Goal: Task Accomplishment & Management: Use online tool/utility

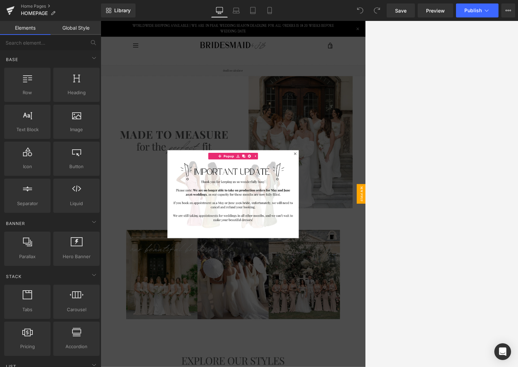
scroll to position [0, 0]
click at [355, 233] on icon at bounding box center [410, 232] width 4 height 4
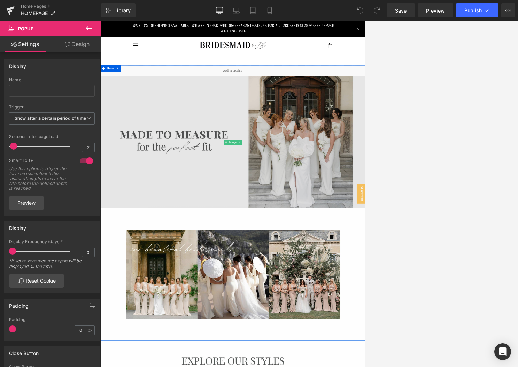
scroll to position [0, 0]
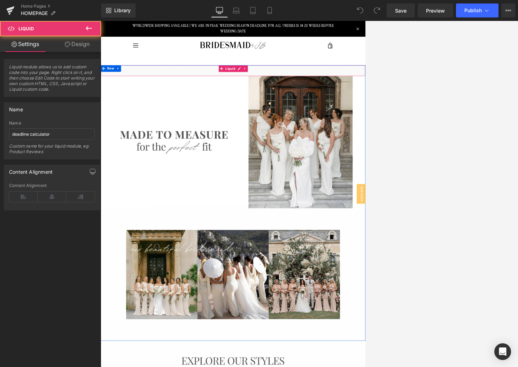
click at [317, 98] on div "Liquid" at bounding box center [312, 99] width 422 height 17
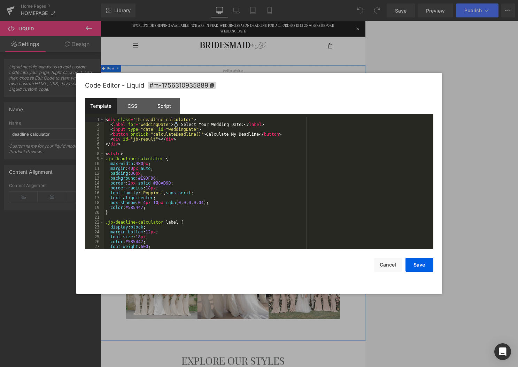
click at [318, 98] on div "Liquid" at bounding box center [312, 99] width 422 height 17
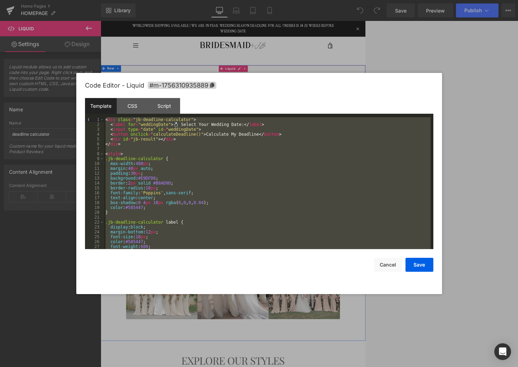
drag, startPoint x: 151, startPoint y: 240, endPoint x: 78, endPoint y: 102, distance: 156.0
click at [78, 102] on div "Code Editor - Liquid #m-1756310935889 Template CSS Script Data 1 2 3 4 5 6 7 8 …" at bounding box center [259, 183] width 366 height 221
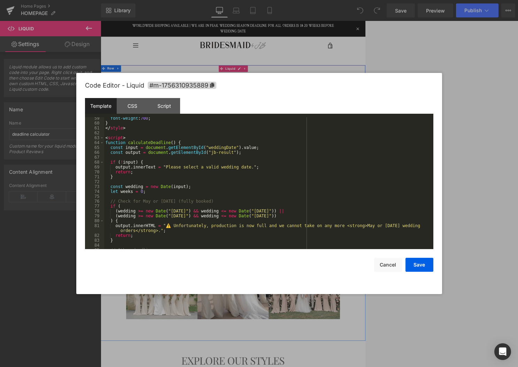
scroll to position [405, 0]
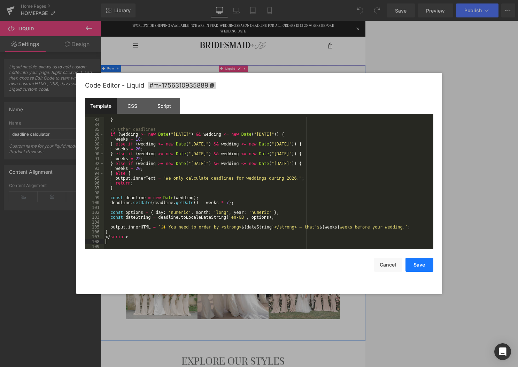
click at [355, 263] on button "Save" at bounding box center [420, 265] width 28 height 14
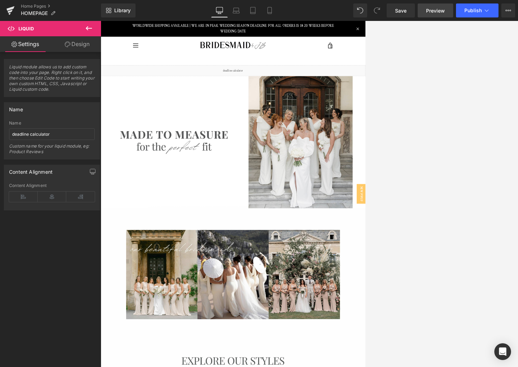
click at [355, 12] on span "Preview" at bounding box center [435, 10] width 19 height 7
click at [332, 98] on link at bounding box center [330, 97] width 9 height 10
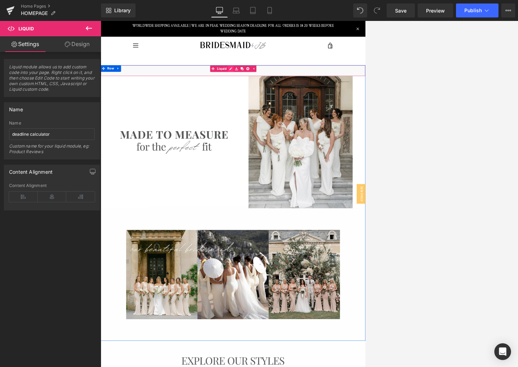
click at [309, 97] on div "Liquid" at bounding box center [312, 99] width 422 height 17
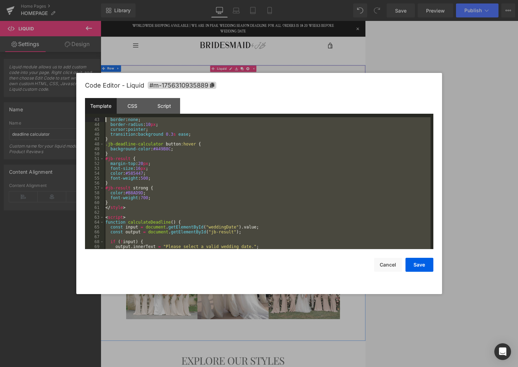
scroll to position [0, 0]
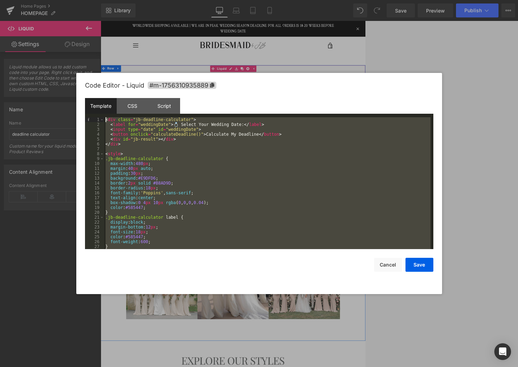
drag, startPoint x: 146, startPoint y: 240, endPoint x: 85, endPoint y: 54, distance: 195.5
click at [85, 54] on body "You are previewing how the will restyle your page. You can not edit Elements in…" at bounding box center [259, 183] width 518 height 367
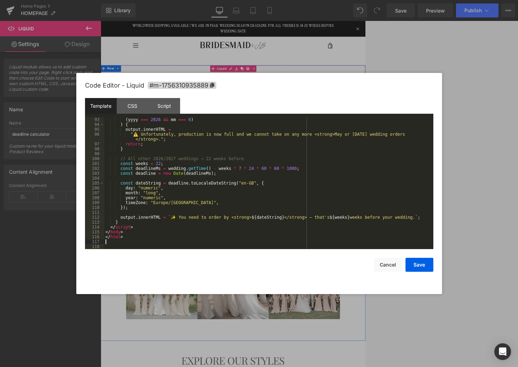
scroll to position [449, 0]
click at [355, 266] on button "Save" at bounding box center [420, 265] width 28 height 14
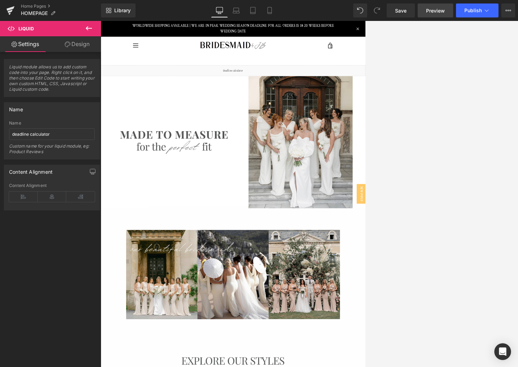
click at [355, 9] on span "Preview" at bounding box center [435, 10] width 19 height 7
click at [321, 98] on div "Liquid" at bounding box center [312, 99] width 422 height 17
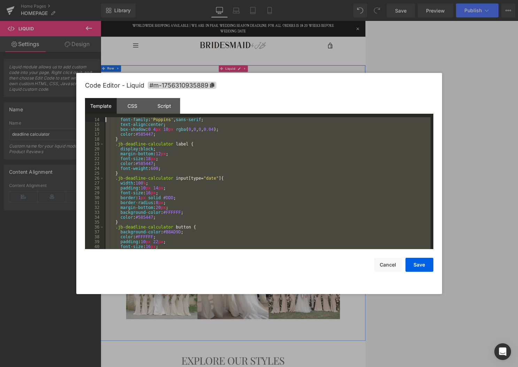
scroll to position [0, 0]
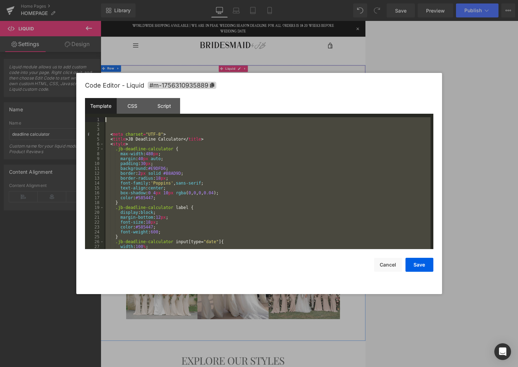
drag, startPoint x: 125, startPoint y: 239, endPoint x: 102, endPoint y: 90, distance: 151.2
click at [102, 90] on div "Code Editor - Liquid #m-1756310935889 Template CSS Script Data 1 2 3 4 5 6 7 8 …" at bounding box center [259, 183] width 349 height 221
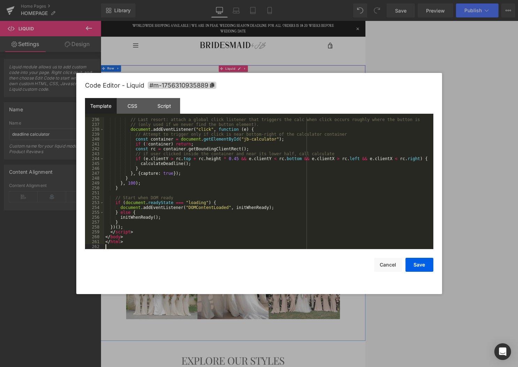
scroll to position [1156, 0]
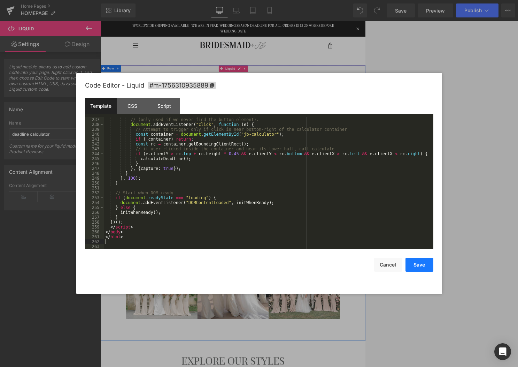
click at [355, 267] on button "Save" at bounding box center [420, 265] width 28 height 14
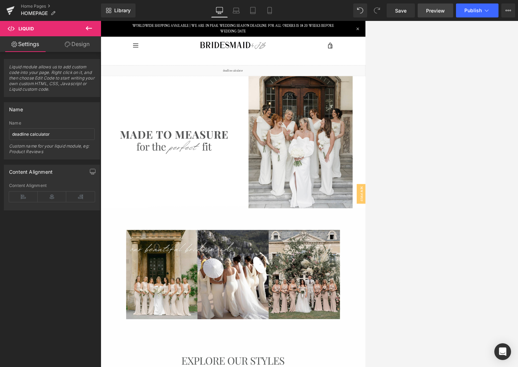
click at [355, 13] on span "Preview" at bounding box center [435, 10] width 19 height 7
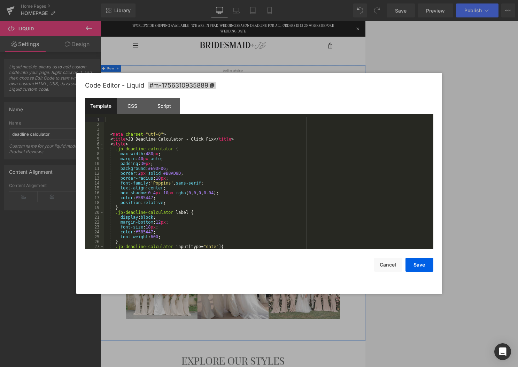
drag, startPoint x: 318, startPoint y: 100, endPoint x: 338, endPoint y: 92, distance: 21.7
click at [318, 100] on div "Liquid" at bounding box center [312, 99] width 422 height 17
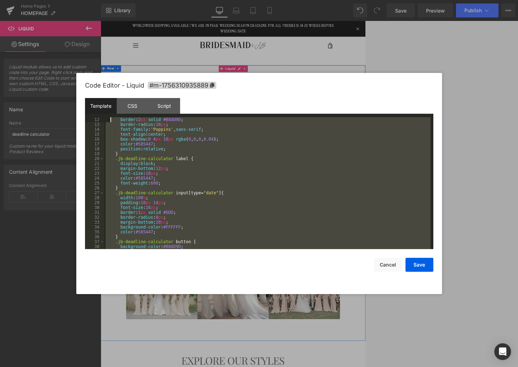
scroll to position [0, 0]
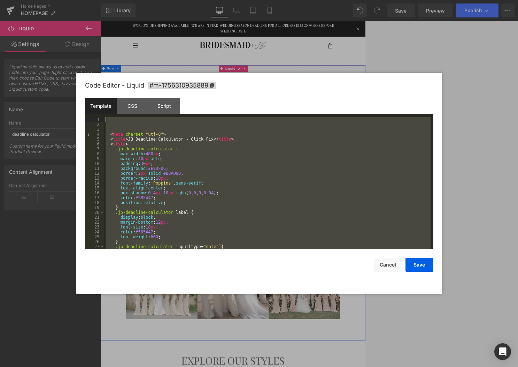
drag, startPoint x: 132, startPoint y: 243, endPoint x: 110, endPoint y: 85, distance: 159.1
click at [110, 85] on div "Code Editor - Liquid #m-1756310935889 Template CSS Script Data 1 2 3 4 5 6 7 8 …" at bounding box center [259, 183] width 349 height 221
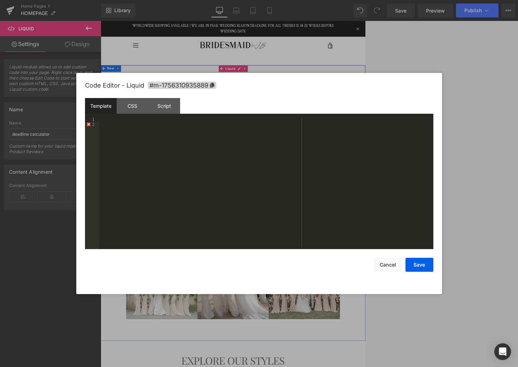
click at [118, 136] on div at bounding box center [266, 187] width 334 height 141
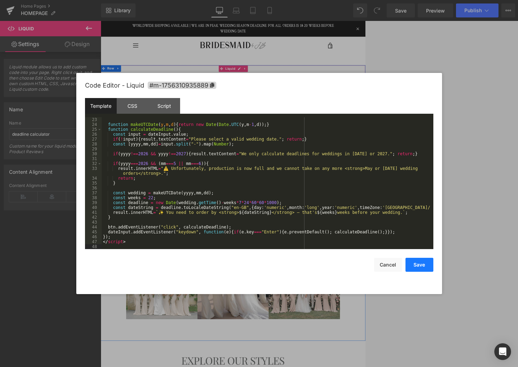
click at [355, 265] on button "Save" at bounding box center [420, 265] width 28 height 14
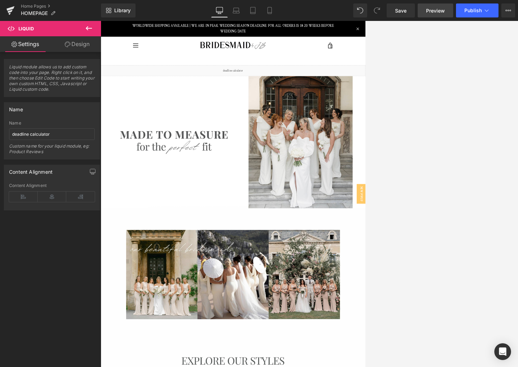
click at [355, 10] on span "Preview" at bounding box center [435, 10] width 19 height 7
click at [355, 12] on link "Save" at bounding box center [401, 10] width 28 height 14
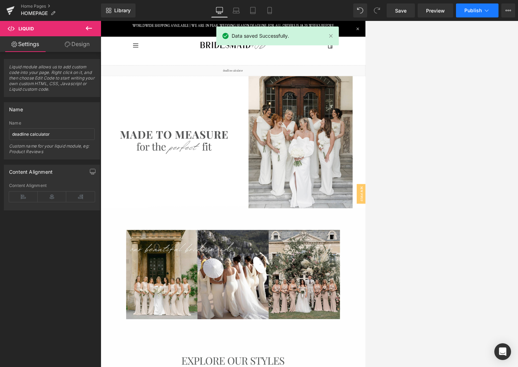
click at [355, 6] on button "Publish" at bounding box center [477, 10] width 43 height 14
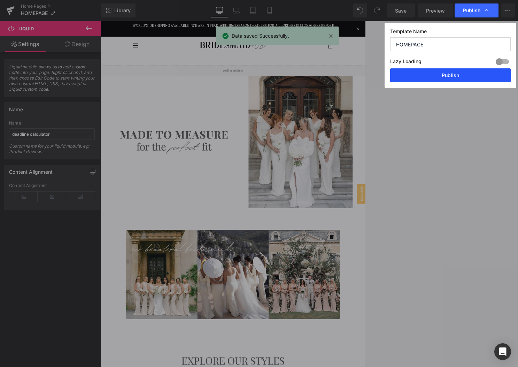
click at [355, 75] on button "Publish" at bounding box center [450, 75] width 121 height 14
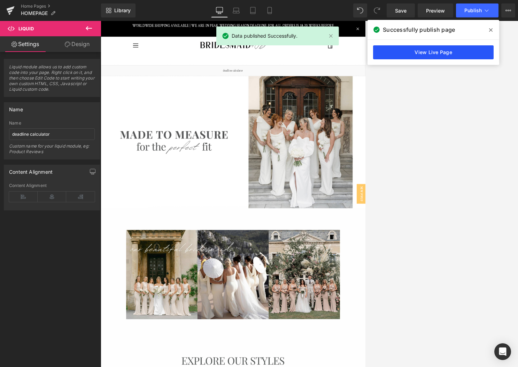
click at [355, 58] on link "View Live Page" at bounding box center [433, 52] width 121 height 14
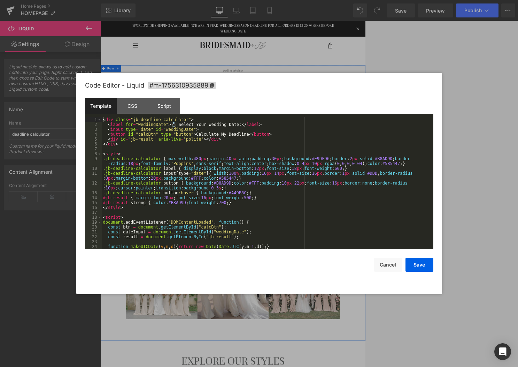
click at [320, 96] on div "Liquid" at bounding box center [312, 99] width 422 height 17
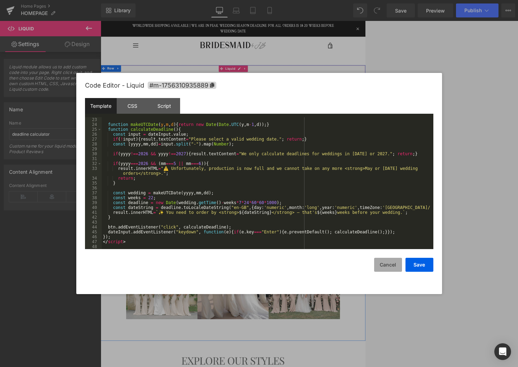
click at [355, 265] on button "Cancel" at bounding box center [388, 265] width 28 height 14
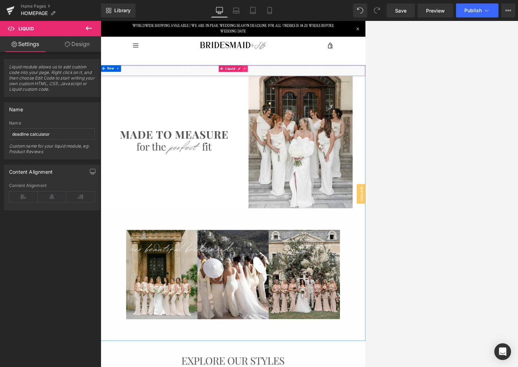
click at [329, 98] on icon at bounding box center [330, 96] width 5 height 5
click at [323, 98] on icon at bounding box center [325, 96] width 5 height 5
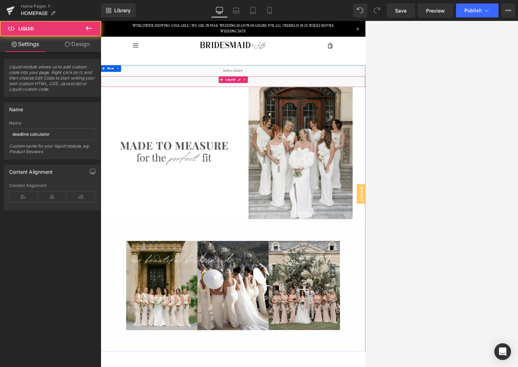
click at [349, 112] on div "Liquid" at bounding box center [312, 117] width 422 height 17
click at [328, 114] on icon at bounding box center [330, 114] width 5 height 5
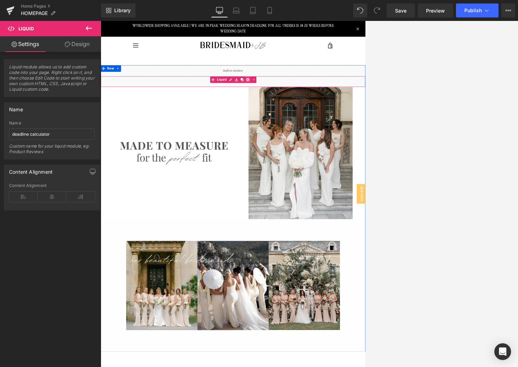
click at [333, 115] on icon at bounding box center [334, 114] width 5 height 5
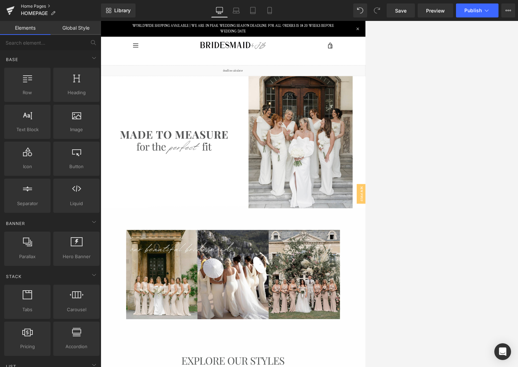
click at [46, 7] on link "Home Pages" at bounding box center [61, 6] width 80 height 6
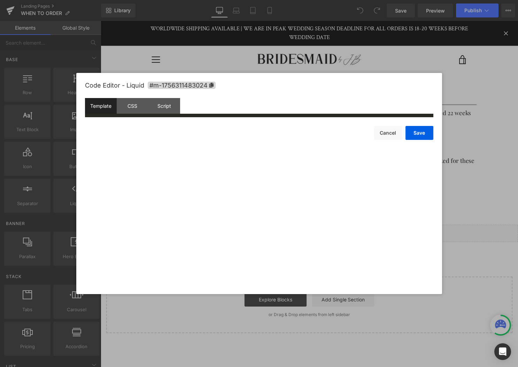
click at [322, 231] on div "Liquid" at bounding box center [312, 235] width 422 height 17
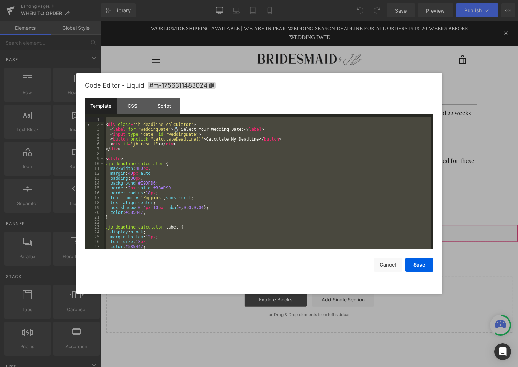
drag, startPoint x: 136, startPoint y: 245, endPoint x: 108, endPoint y: 97, distance: 150.2
click at [108, 97] on div "Code Editor - Liquid #m-1756311483024 Template CSS Script Data 1 2 3 4 5 6 7 8 …" at bounding box center [259, 183] width 349 height 221
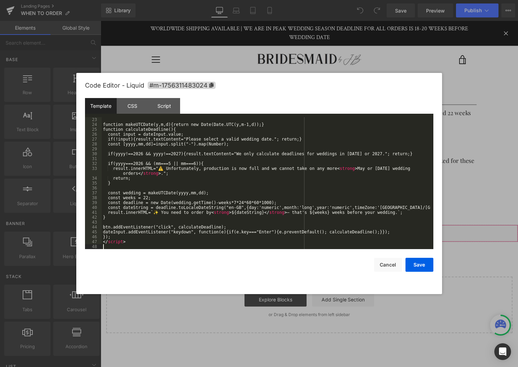
scroll to position [122, 0]
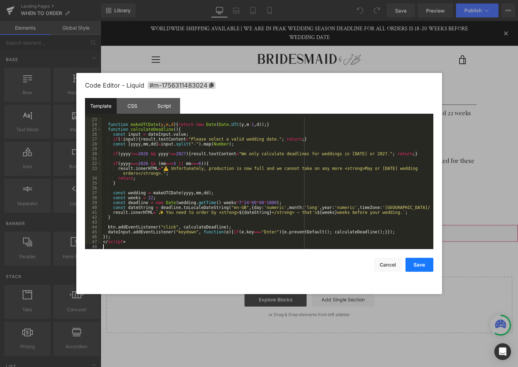
click at [424, 263] on button "Save" at bounding box center [420, 265] width 28 height 14
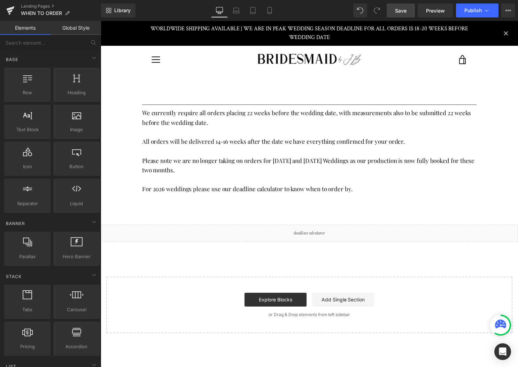
click at [410, 12] on link "Save" at bounding box center [401, 10] width 28 height 14
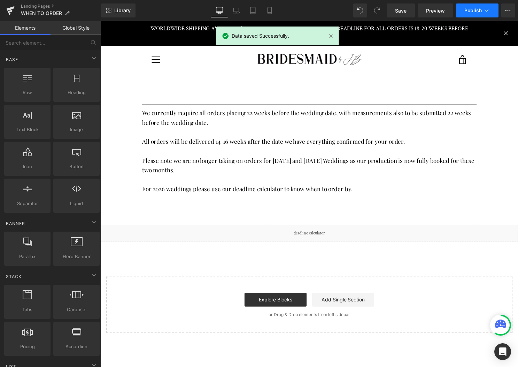
click at [486, 14] on icon at bounding box center [486, 10] width 7 height 7
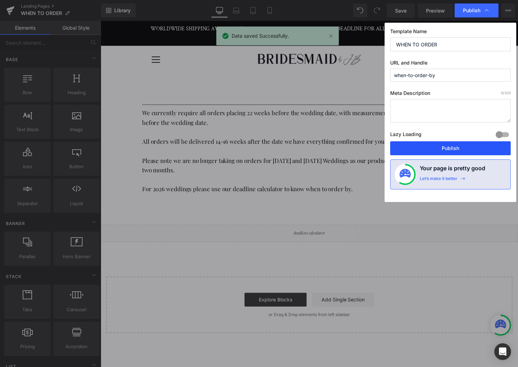
click at [467, 151] on button "Publish" at bounding box center [450, 148] width 121 height 14
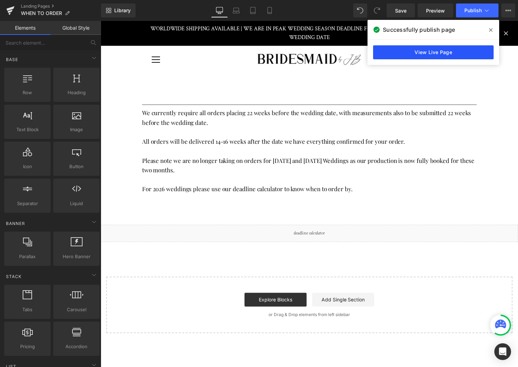
click at [448, 55] on link "View Live Page" at bounding box center [433, 52] width 121 height 14
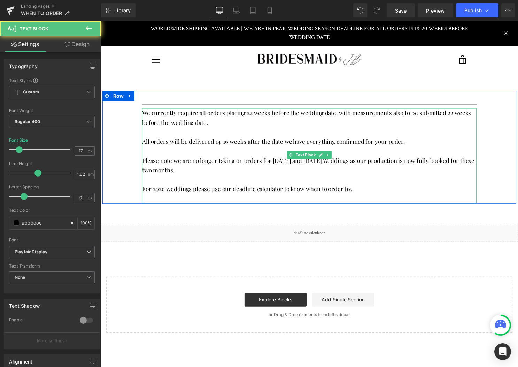
click at [163, 189] on p "For 2026 weddings please use our deadline calculator to know when to order by." at bounding box center [312, 191] width 338 height 10
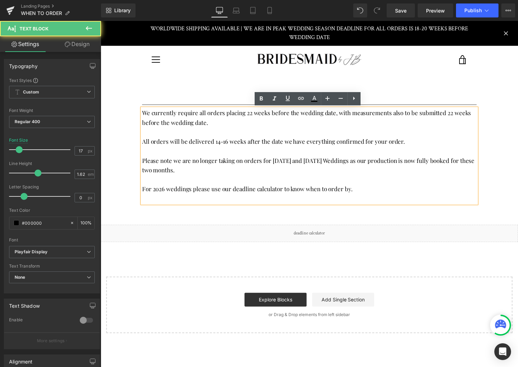
click at [168, 190] on p "For 2026 weddings please use our deadline calculator to know when to order by." at bounding box center [312, 191] width 338 height 10
drag, startPoint x: 165, startPoint y: 190, endPoint x: 227, endPoint y: 204, distance: 63.4
click at [165, 190] on p "For 2026 weddings please use our deadline calculator to know when to order by." at bounding box center [312, 191] width 338 height 10
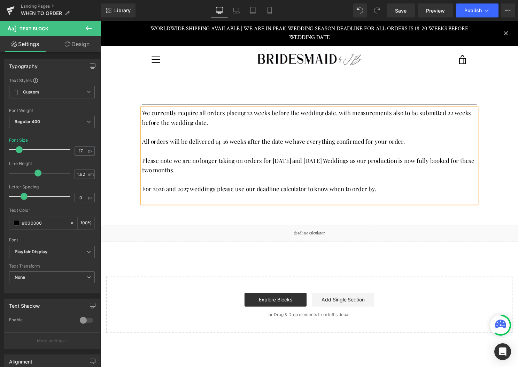
click at [307, 189] on p "For 2026 and 2027 weddings please use our deadline calculator to know when to o…" at bounding box center [312, 191] width 338 height 10
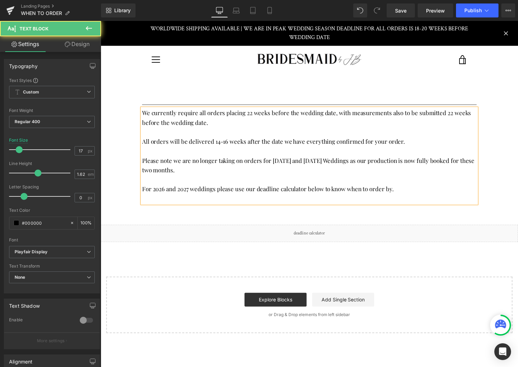
click at [406, 188] on p "For 2026 and 2027 weddings please use our deadline calculator below to know whe…" at bounding box center [312, 191] width 338 height 10
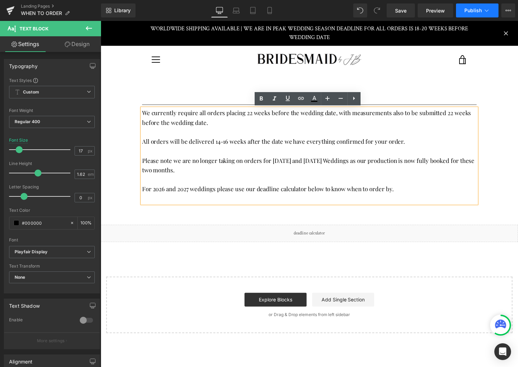
click at [477, 10] on span "Publish" at bounding box center [473, 11] width 17 height 6
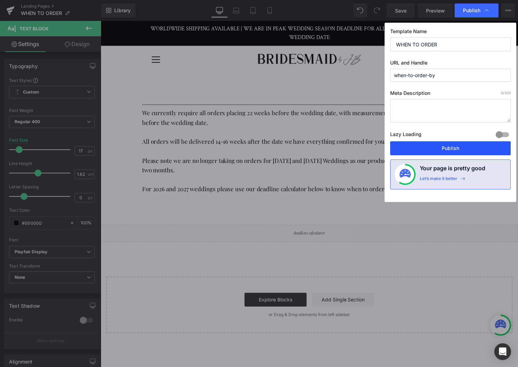
click at [458, 143] on button "Publish" at bounding box center [450, 148] width 121 height 14
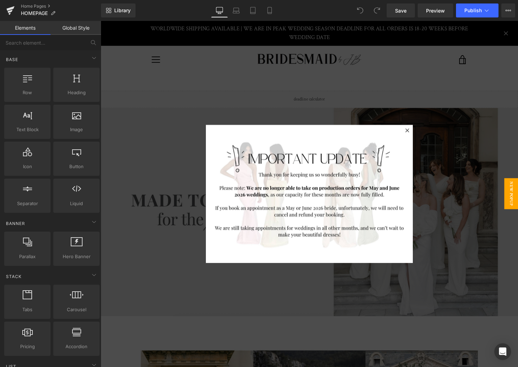
click at [410, 131] on icon at bounding box center [410, 131] width 4 height 4
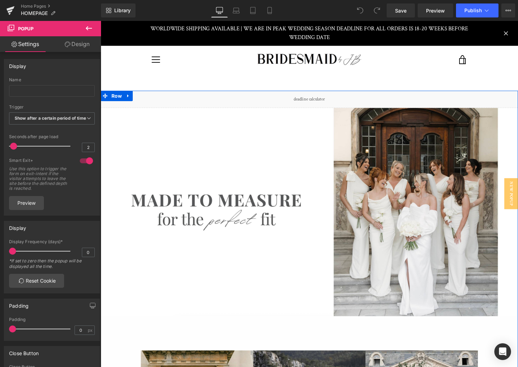
click at [321, 97] on div "Liquid" at bounding box center [312, 99] width 422 height 17
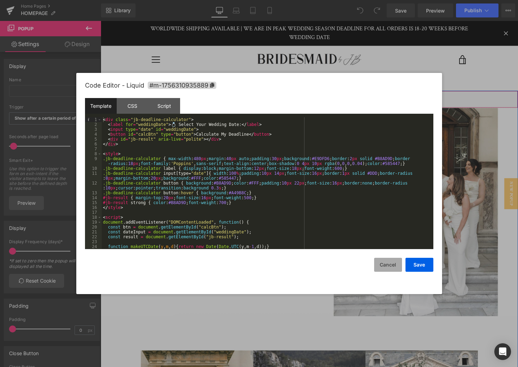
click at [392, 268] on button "Cancel" at bounding box center [388, 265] width 28 height 14
